Goal: Information Seeking & Learning: Learn about a topic

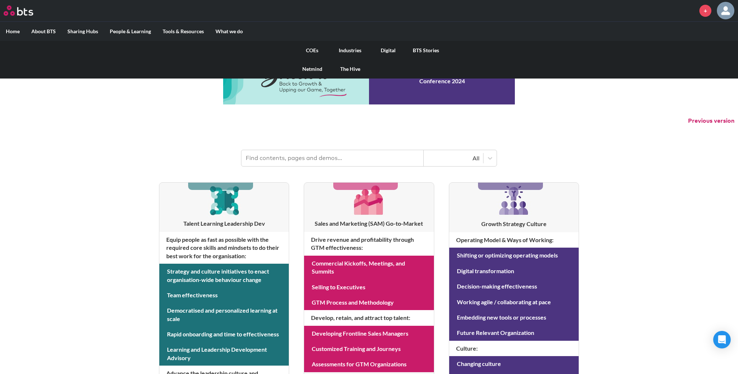
click at [316, 51] on link "COEs" at bounding box center [312, 50] width 38 height 19
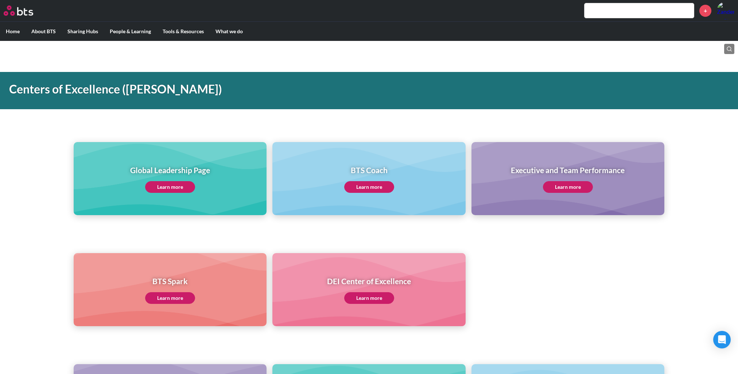
click at [567, 186] on link "Learn more" at bounding box center [568, 187] width 50 height 12
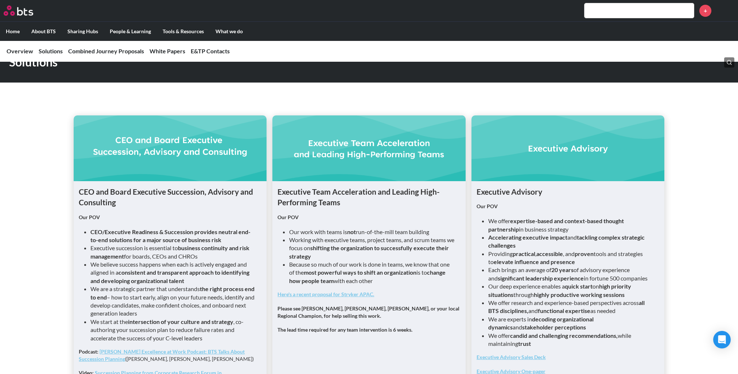
scroll to position [436, 0]
click at [316, 195] on h1 "Executive Team Acceleration and Leading High-Performing Teams" at bounding box center [369, 197] width 183 height 22
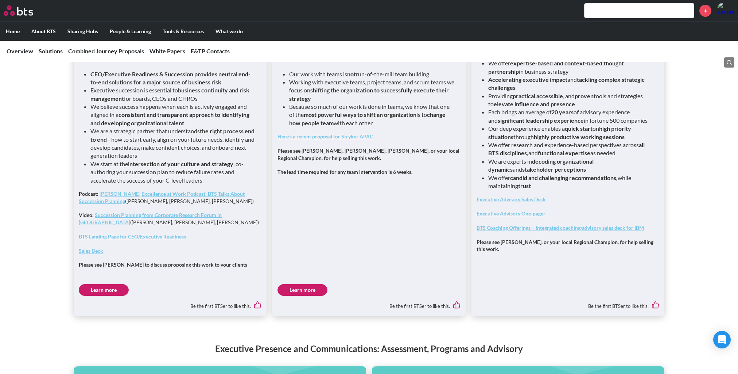
scroll to position [599, 0]
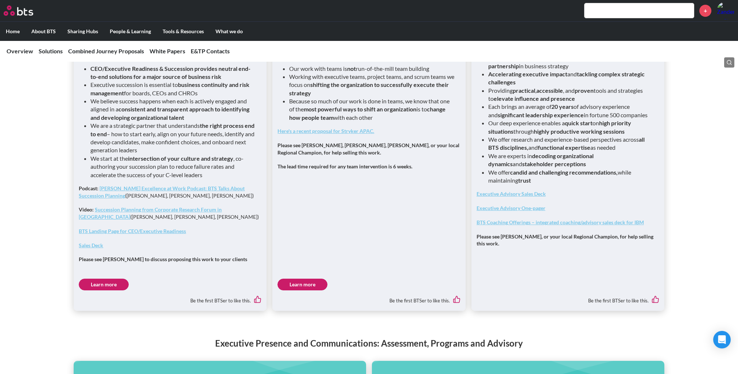
click at [312, 279] on link "Learn more" at bounding box center [303, 284] width 50 height 12
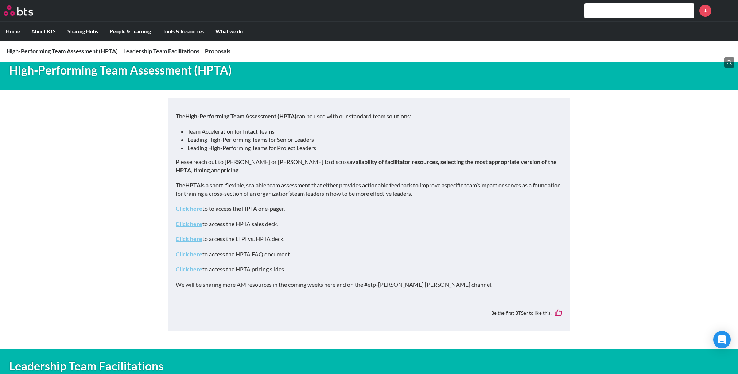
scroll to position [343, 0]
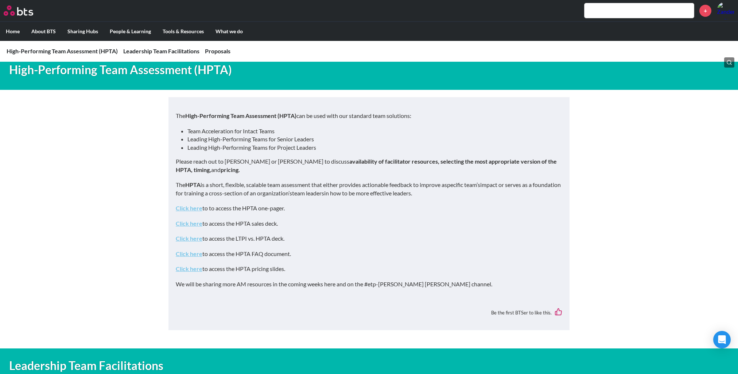
click at [183, 221] on link "Click here" at bounding box center [189, 223] width 27 height 7
